Goal: Navigation & Orientation: Find specific page/section

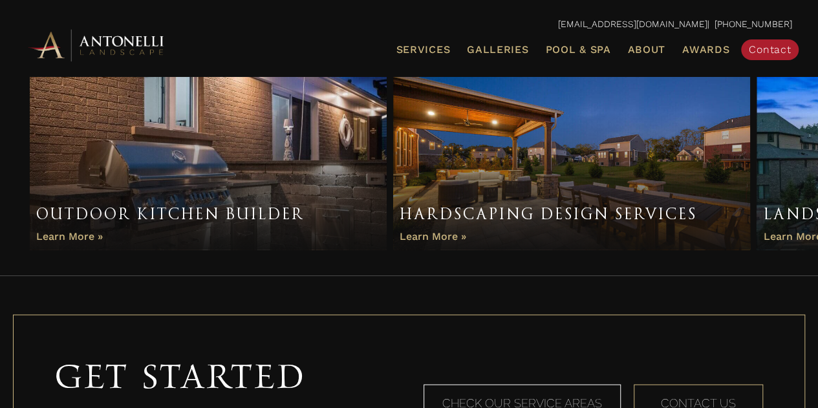
scroll to position [925, 0]
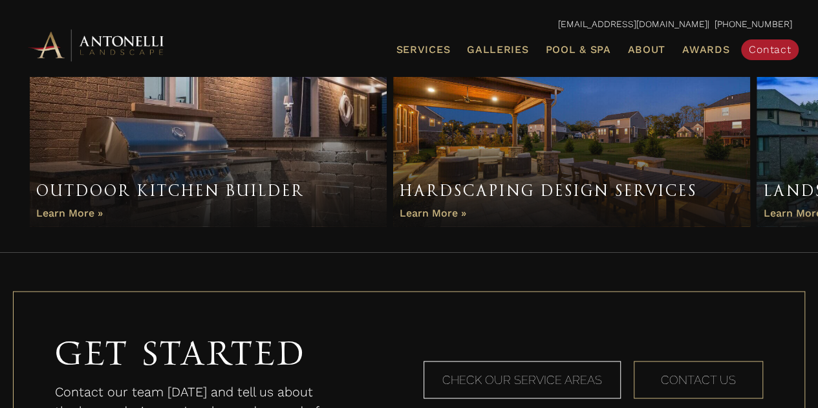
drag, startPoint x: 0, startPoint y: 0, endPoint x: 827, endPoint y: 162, distance: 842.4
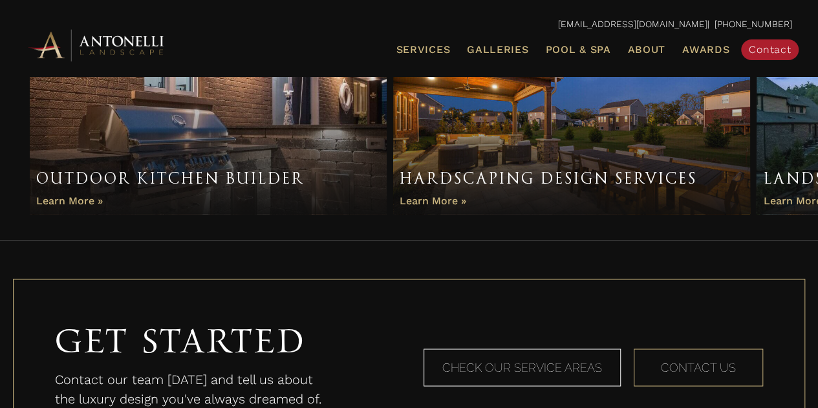
scroll to position [938, 0]
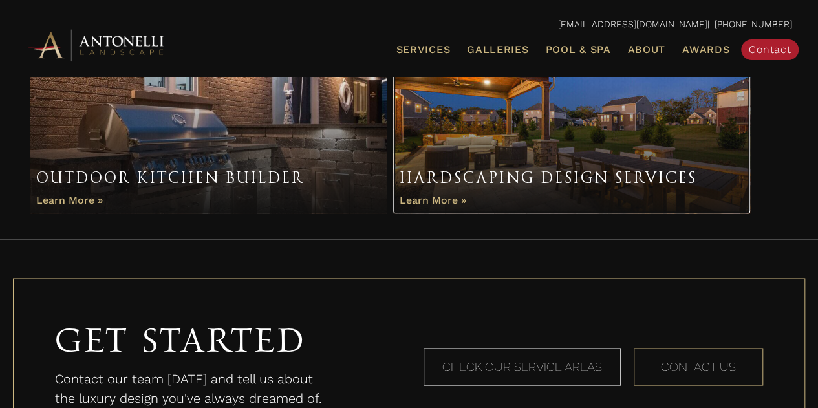
click at [569, 178] on link "Item 2 of 3" at bounding box center [571, 124] width 357 height 178
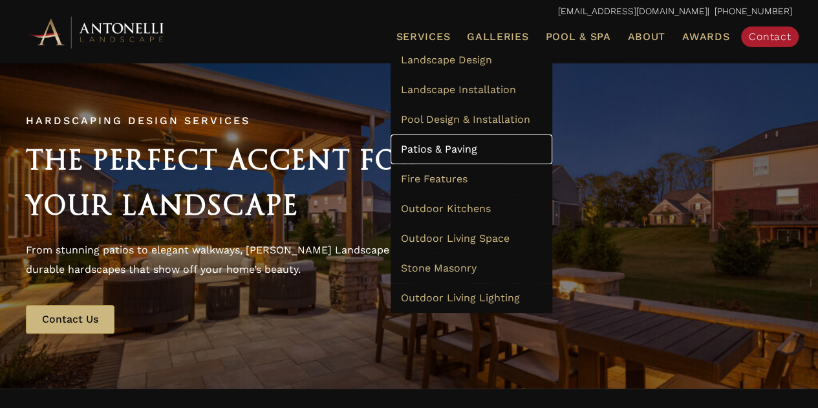
click at [444, 149] on span "Patios & Paving" at bounding box center [438, 149] width 76 height 12
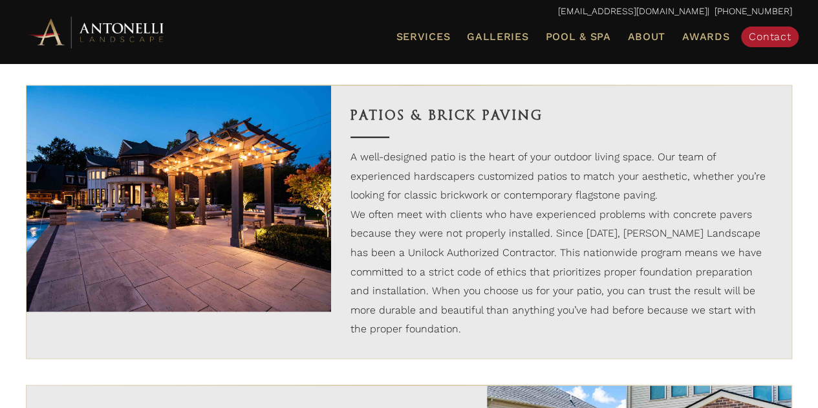
scroll to position [760, 0]
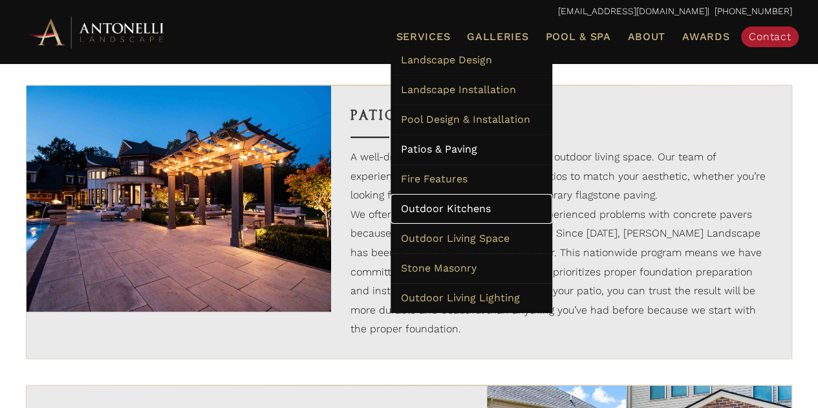
click at [474, 204] on span "Outdoor Kitchens" at bounding box center [445, 208] width 90 height 12
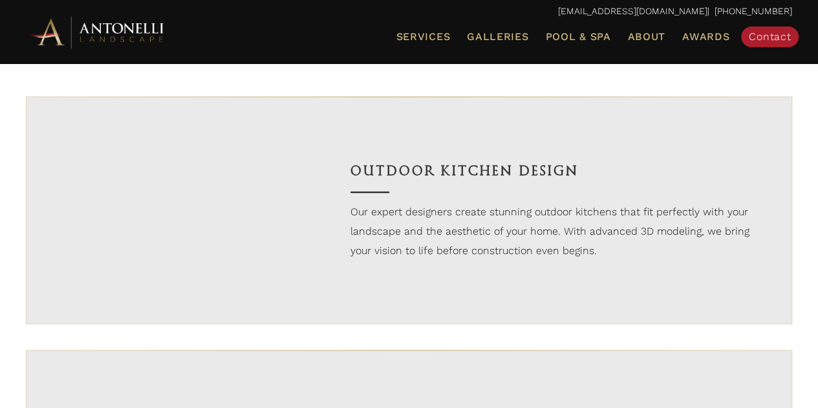
scroll to position [776, 0]
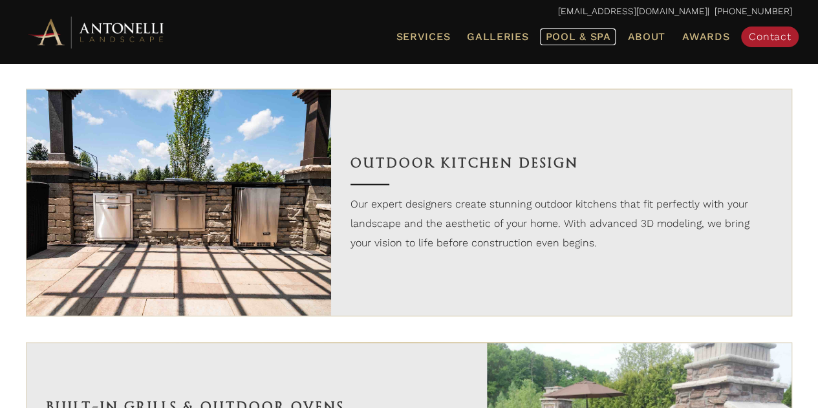
click at [577, 32] on span "Pool & Spa" at bounding box center [577, 36] width 65 height 12
